Goal: Check status

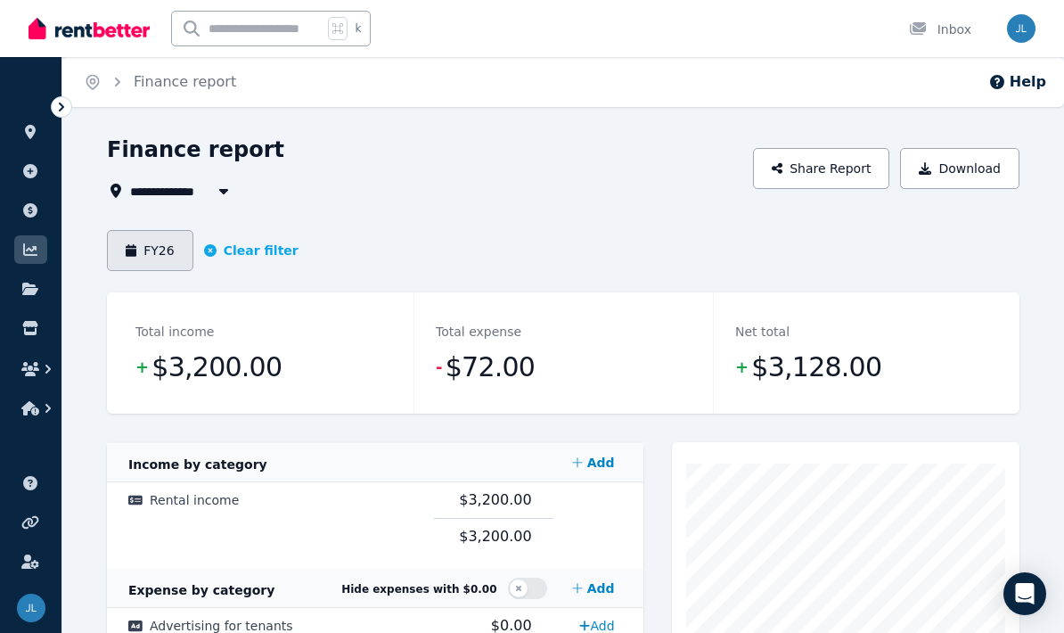
click at [130, 251] on icon "button" at bounding box center [131, 250] width 11 height 12
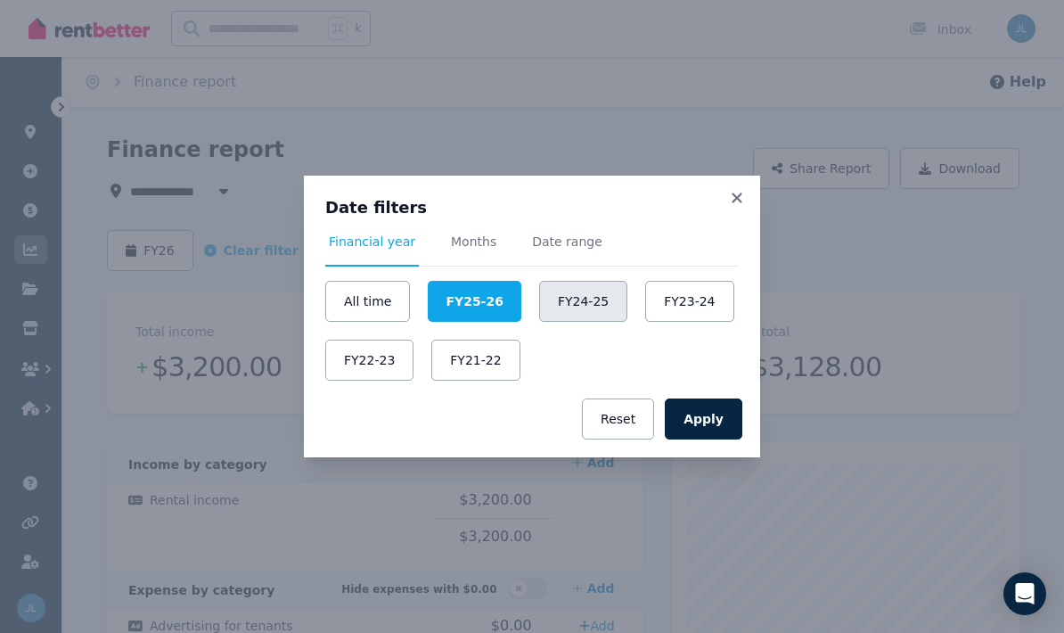
click at [582, 308] on button "FY24-25" at bounding box center [583, 301] width 88 height 41
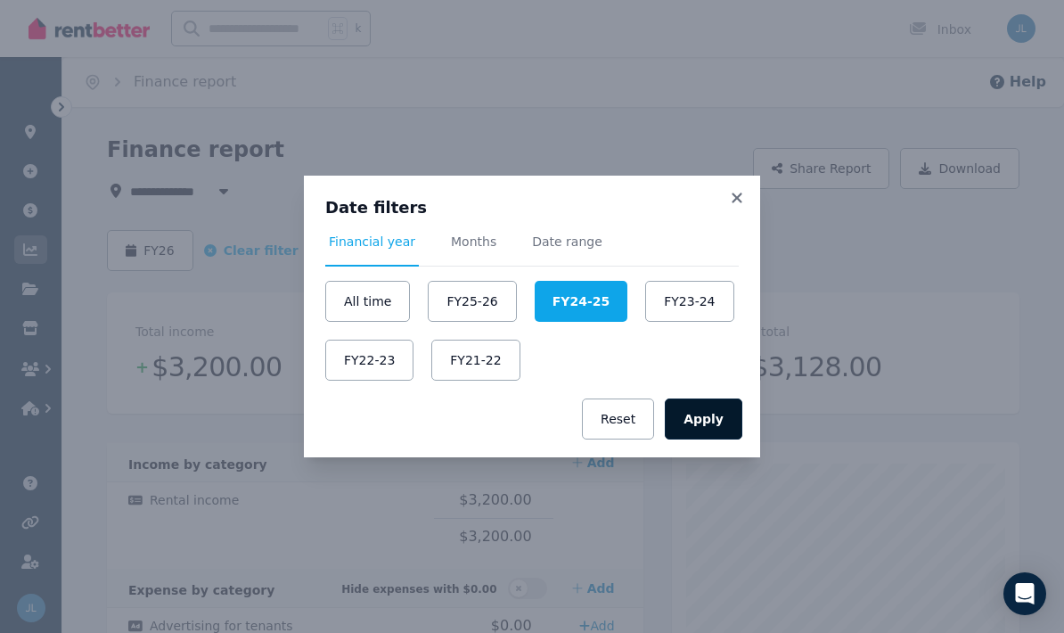
click at [706, 408] on button "Apply" at bounding box center [704, 418] width 78 height 41
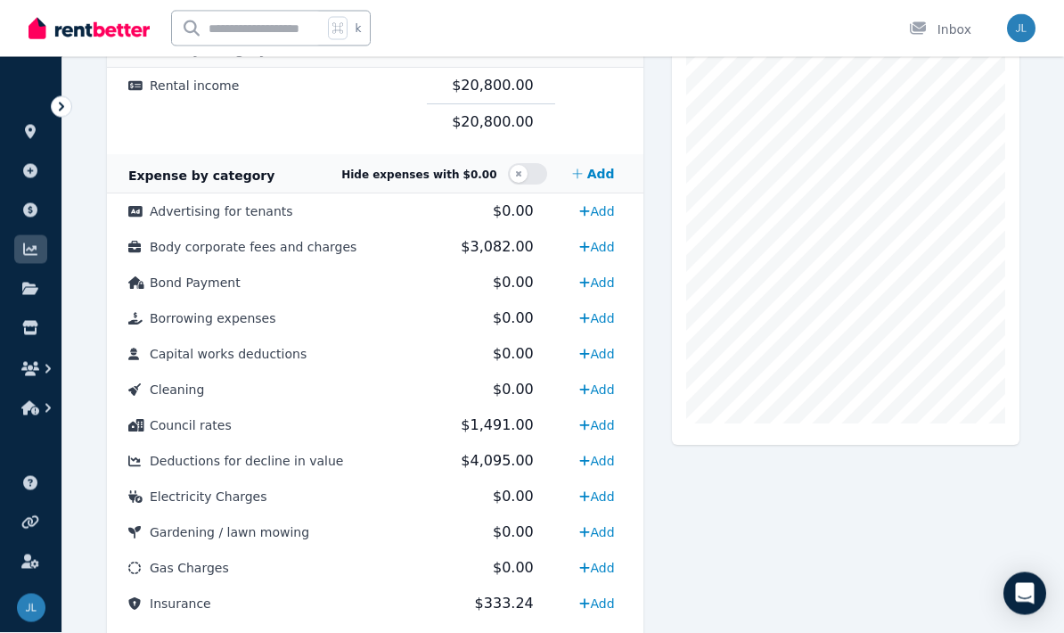
scroll to position [413, 0]
click at [166, 252] on span "Body corporate fees and charges" at bounding box center [253, 248] width 207 height 14
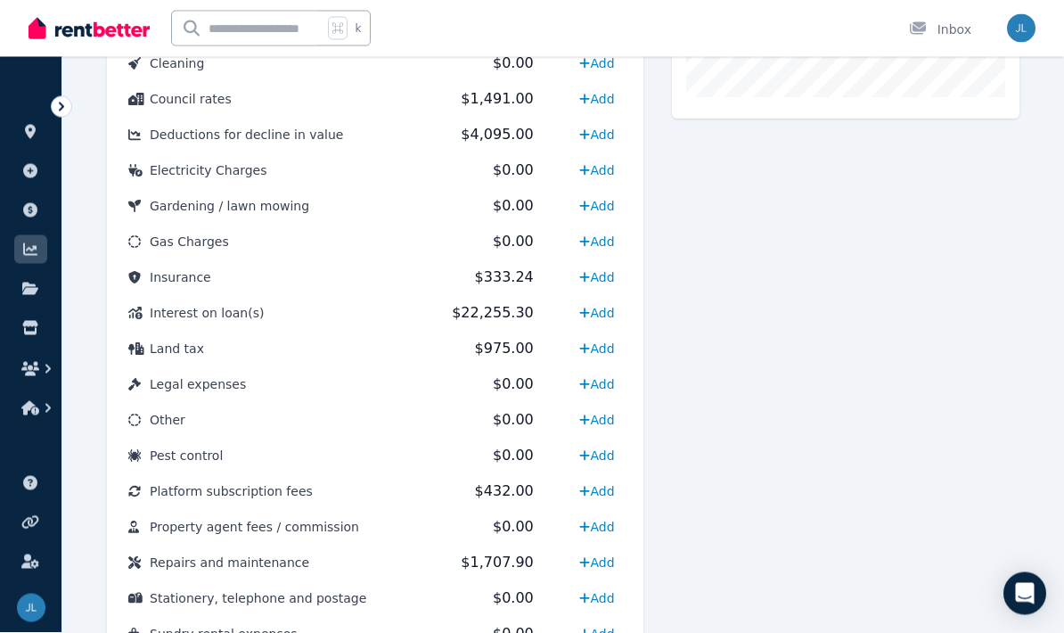
scroll to position [740, 0]
click at [153, 487] on span "Platform subscription fees" at bounding box center [231, 491] width 163 height 14
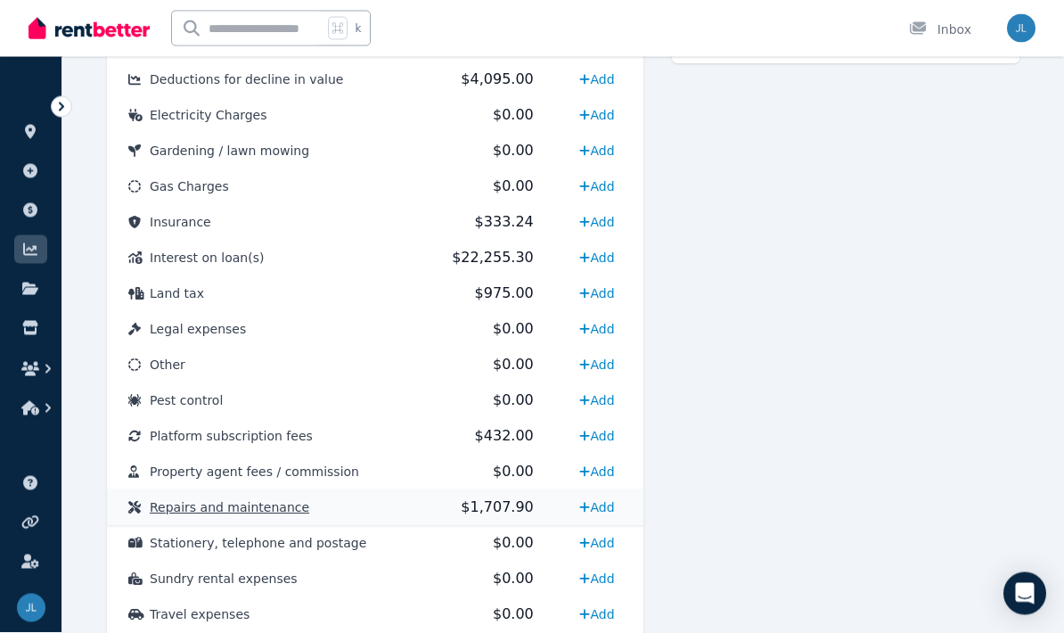
scroll to position [796, 0]
click at [153, 507] on span "Repairs and maintenance" at bounding box center [229, 507] width 159 height 14
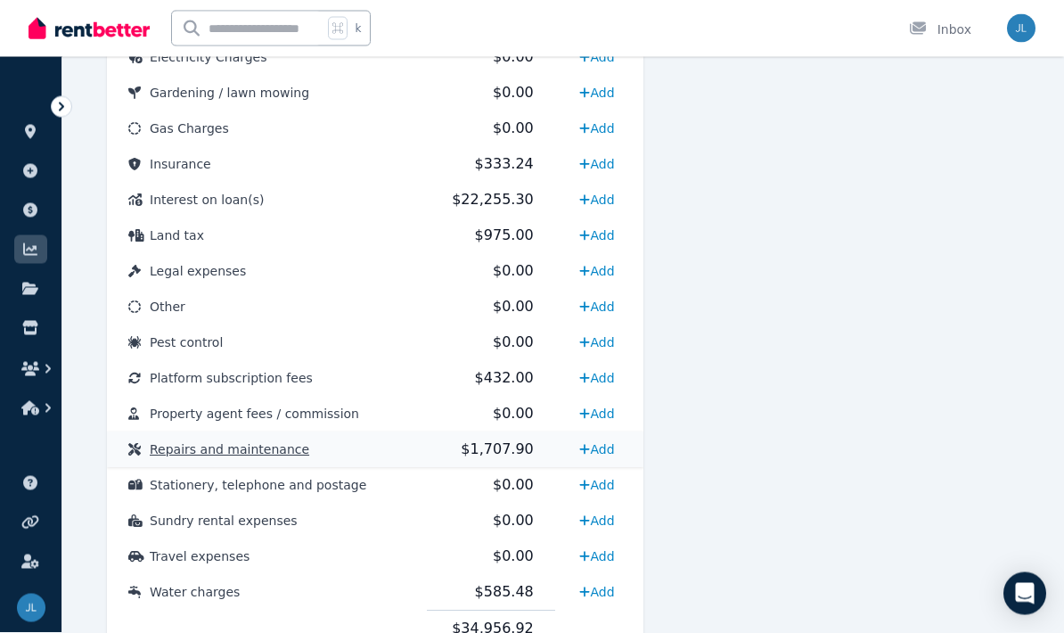
scroll to position [854, 0]
click at [156, 593] on span "Water charges" at bounding box center [195, 591] width 90 height 14
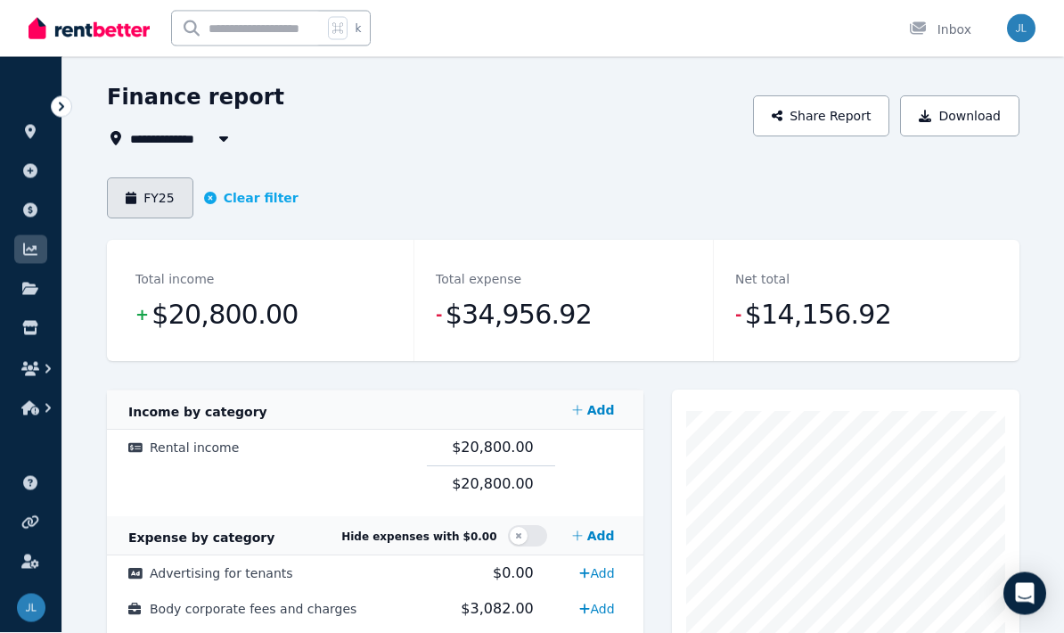
click at [137, 196] on button "FY25" at bounding box center [150, 198] width 86 height 41
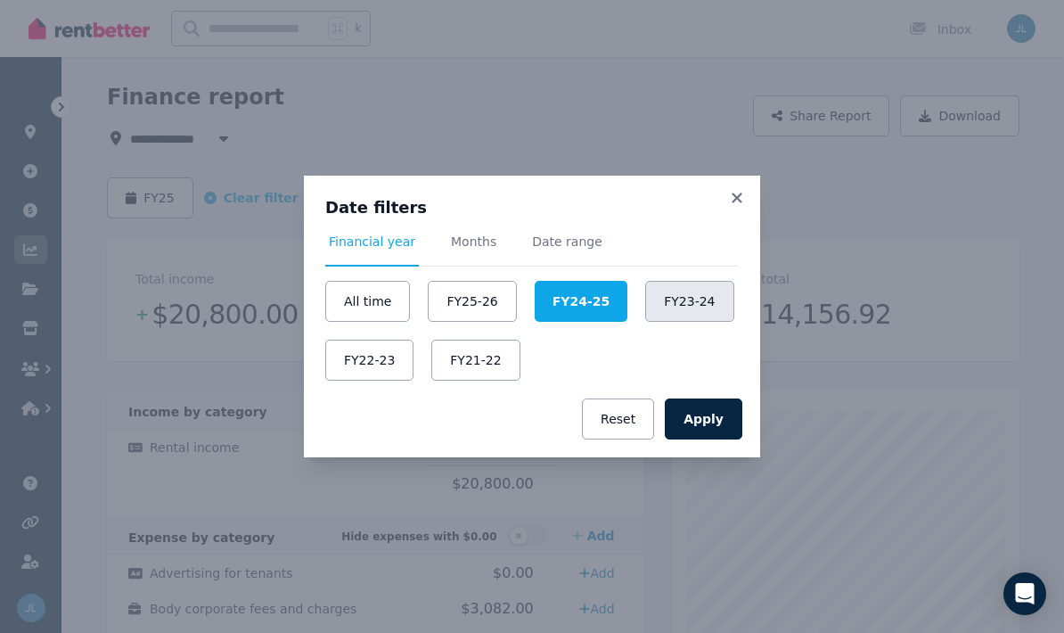
click at [704, 312] on button "FY23-24" at bounding box center [689, 301] width 88 height 41
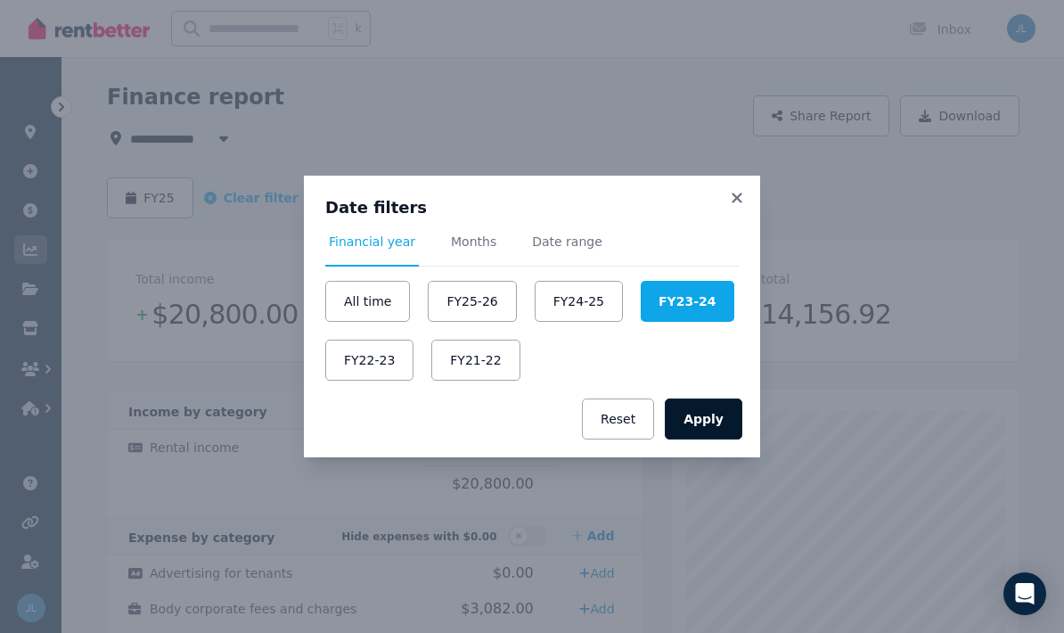
click at [721, 429] on button "Apply" at bounding box center [704, 418] width 78 height 41
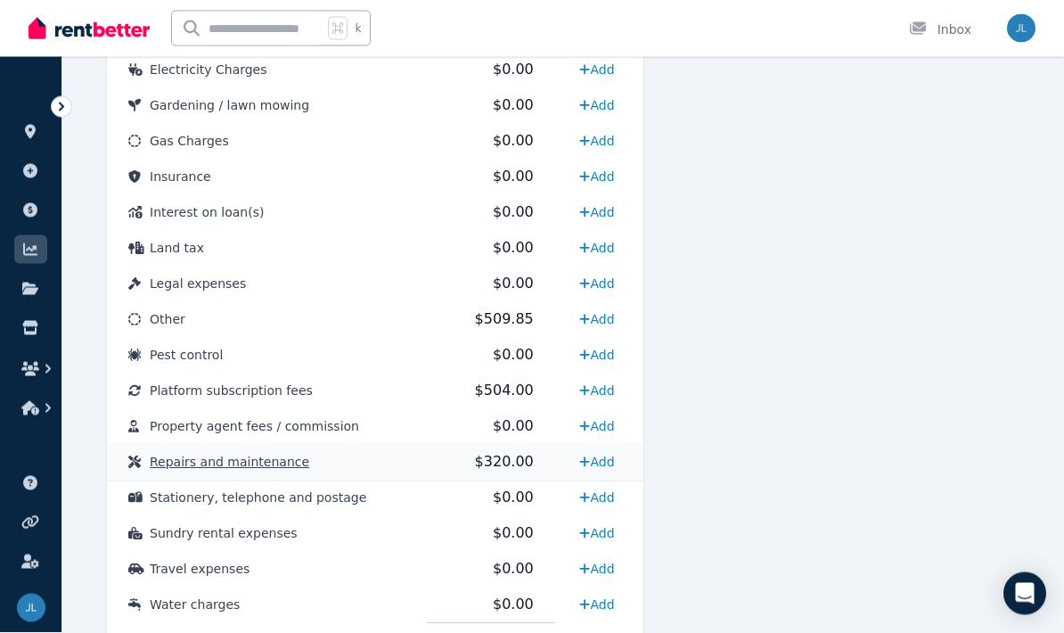
scroll to position [841, 0]
click at [152, 466] on span "Repairs and maintenance" at bounding box center [229, 461] width 159 height 14
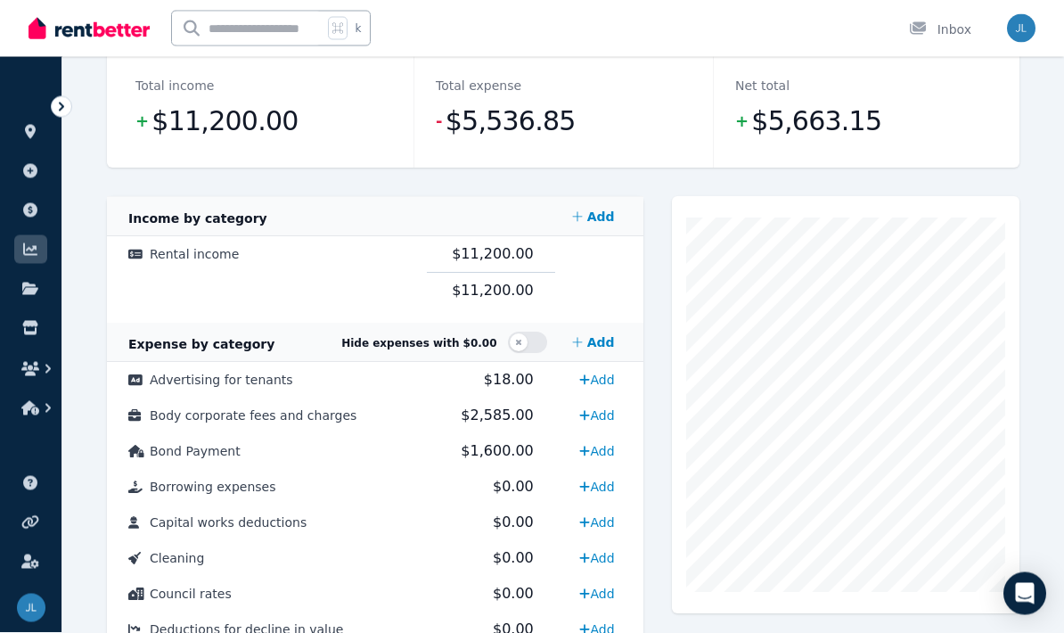
scroll to position [0, 0]
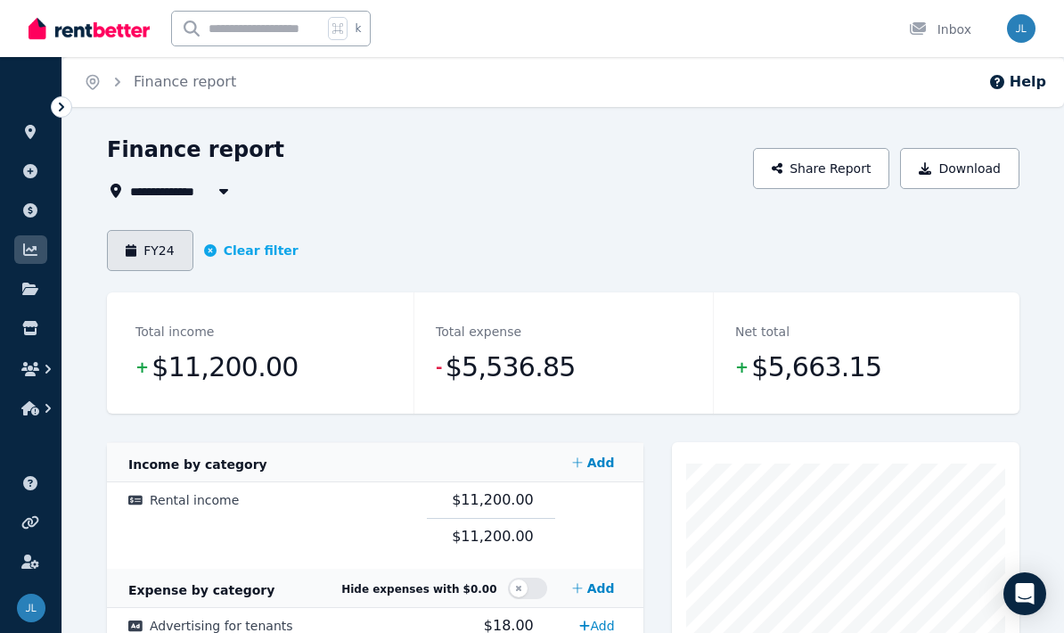
click at [139, 257] on button "FY24" at bounding box center [150, 250] width 86 height 41
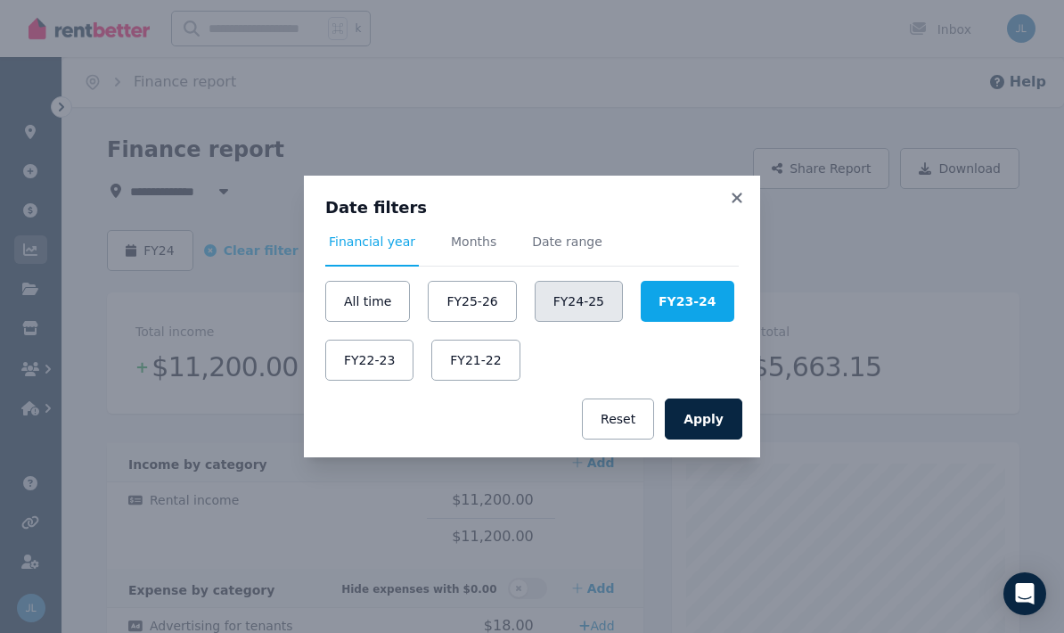
click at [560, 305] on button "FY24-25" at bounding box center [579, 301] width 88 height 41
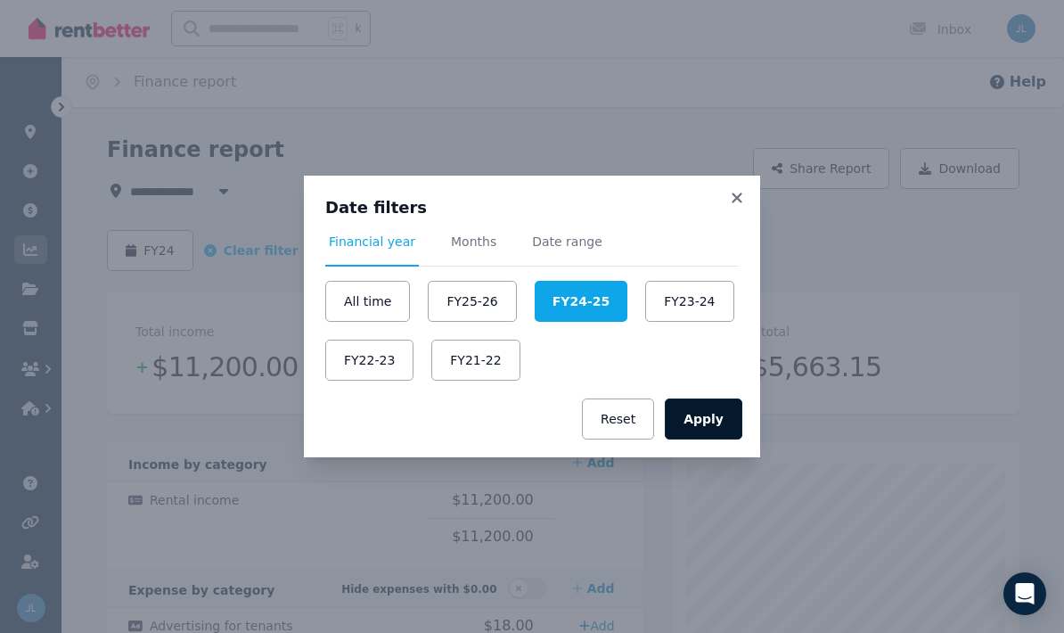
click at [724, 408] on button "Apply" at bounding box center [704, 418] width 78 height 41
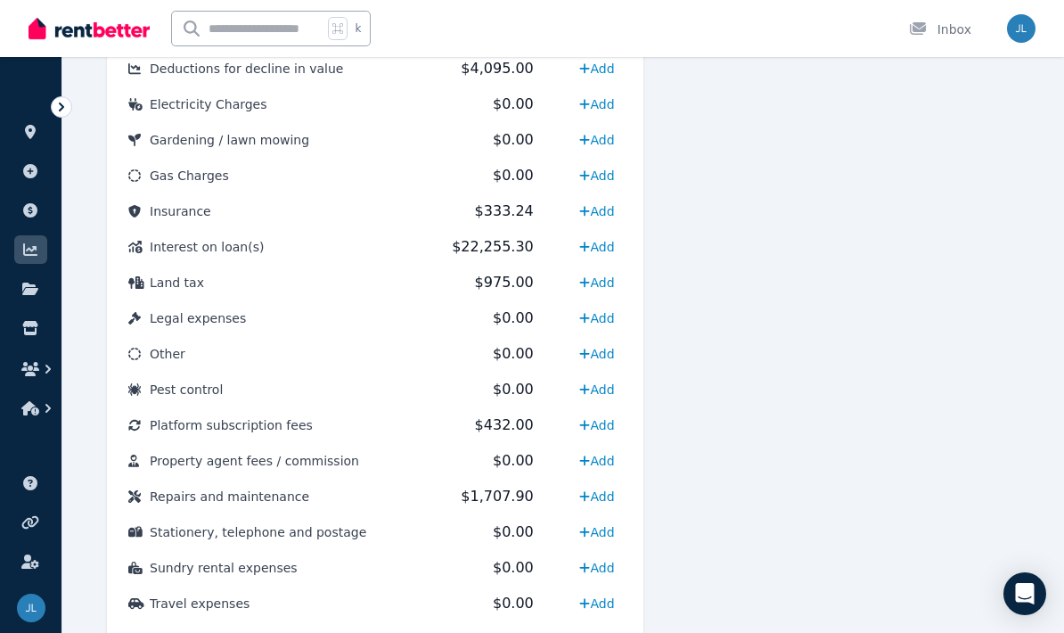
scroll to position [807, 0]
